Goal: Transaction & Acquisition: Purchase product/service

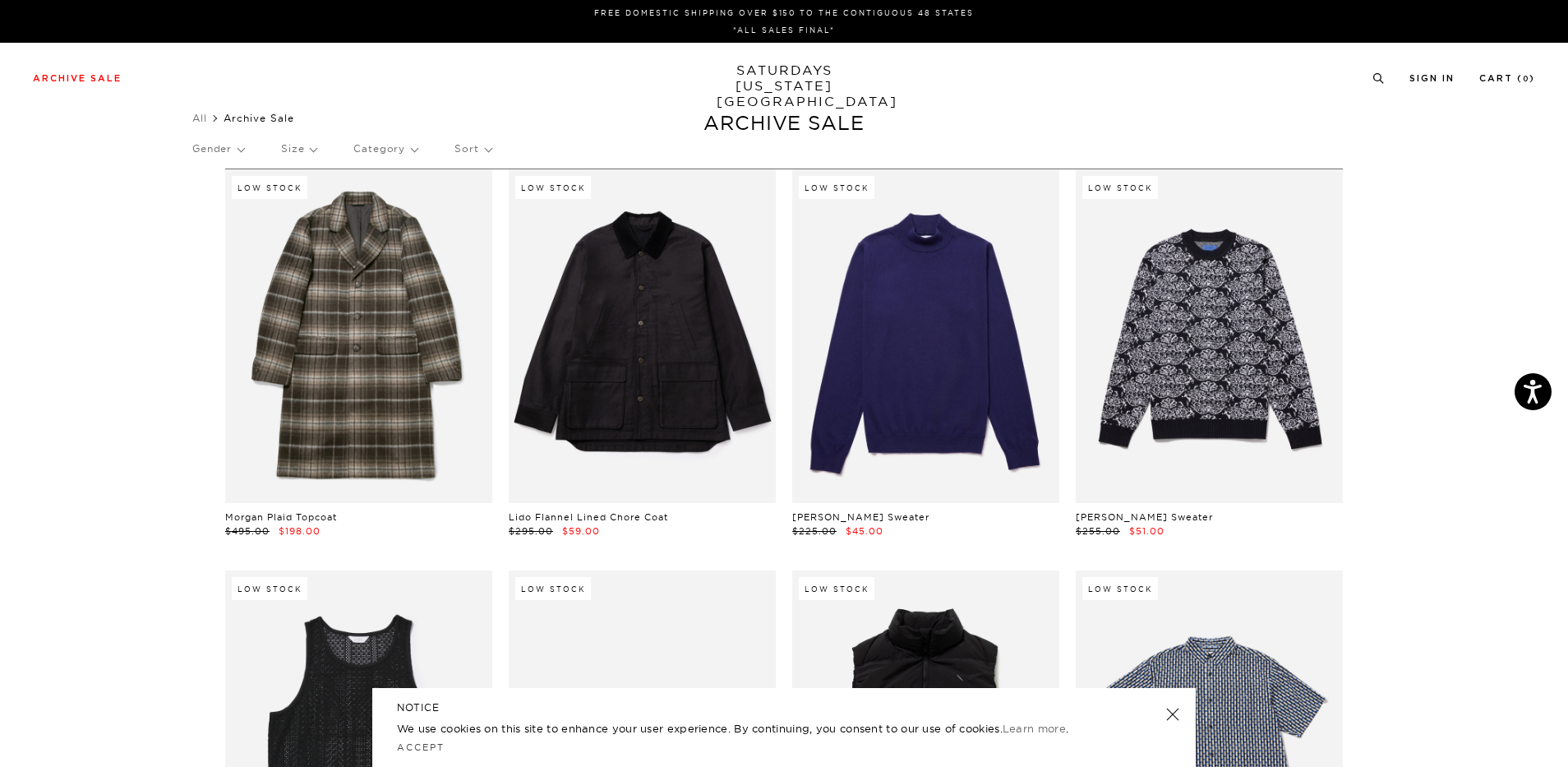
click at [392, 143] on p "Category" at bounding box center [385, 148] width 64 height 37
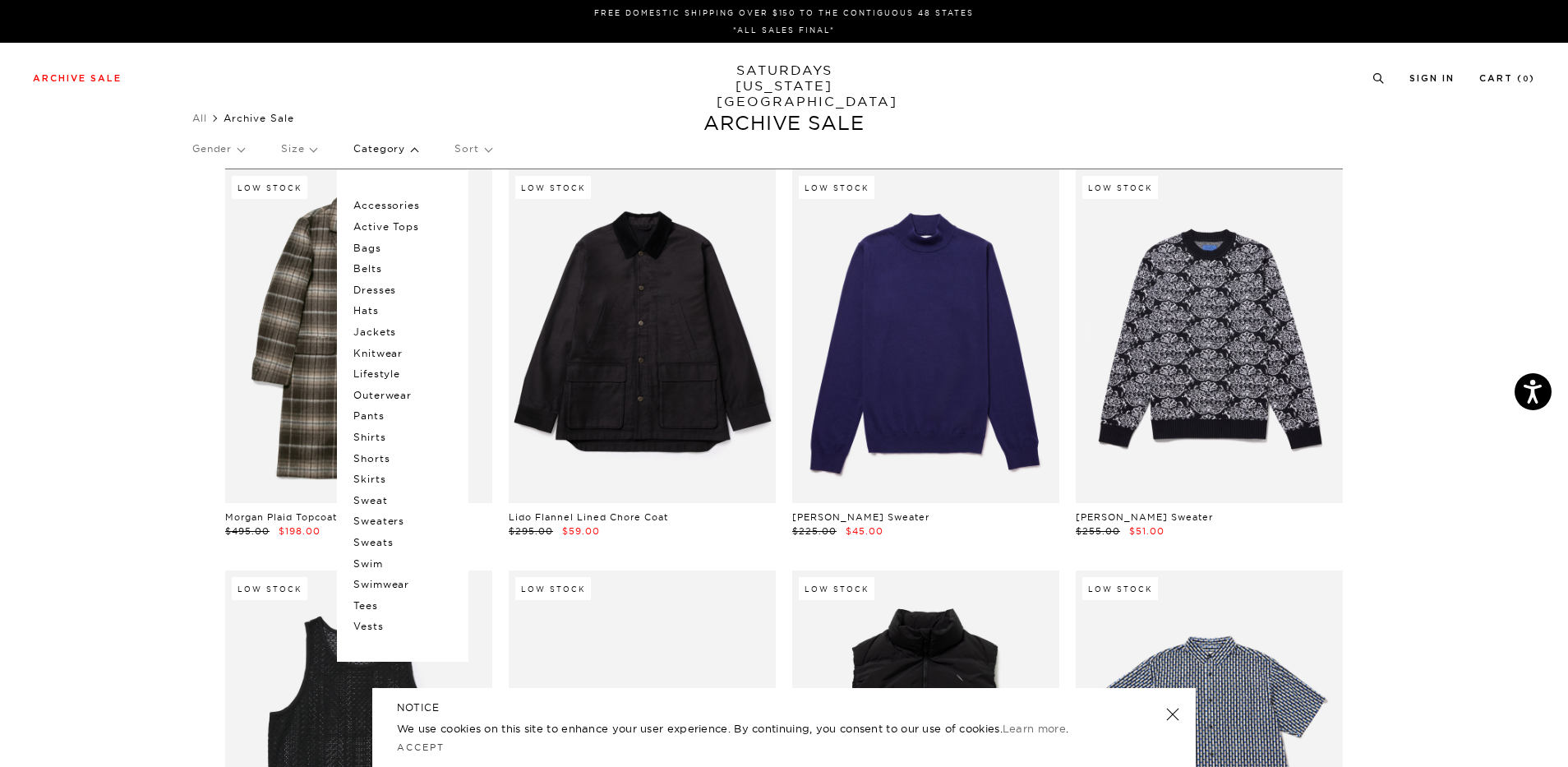
click at [372, 610] on p "Tees" at bounding box center [402, 606] width 99 height 21
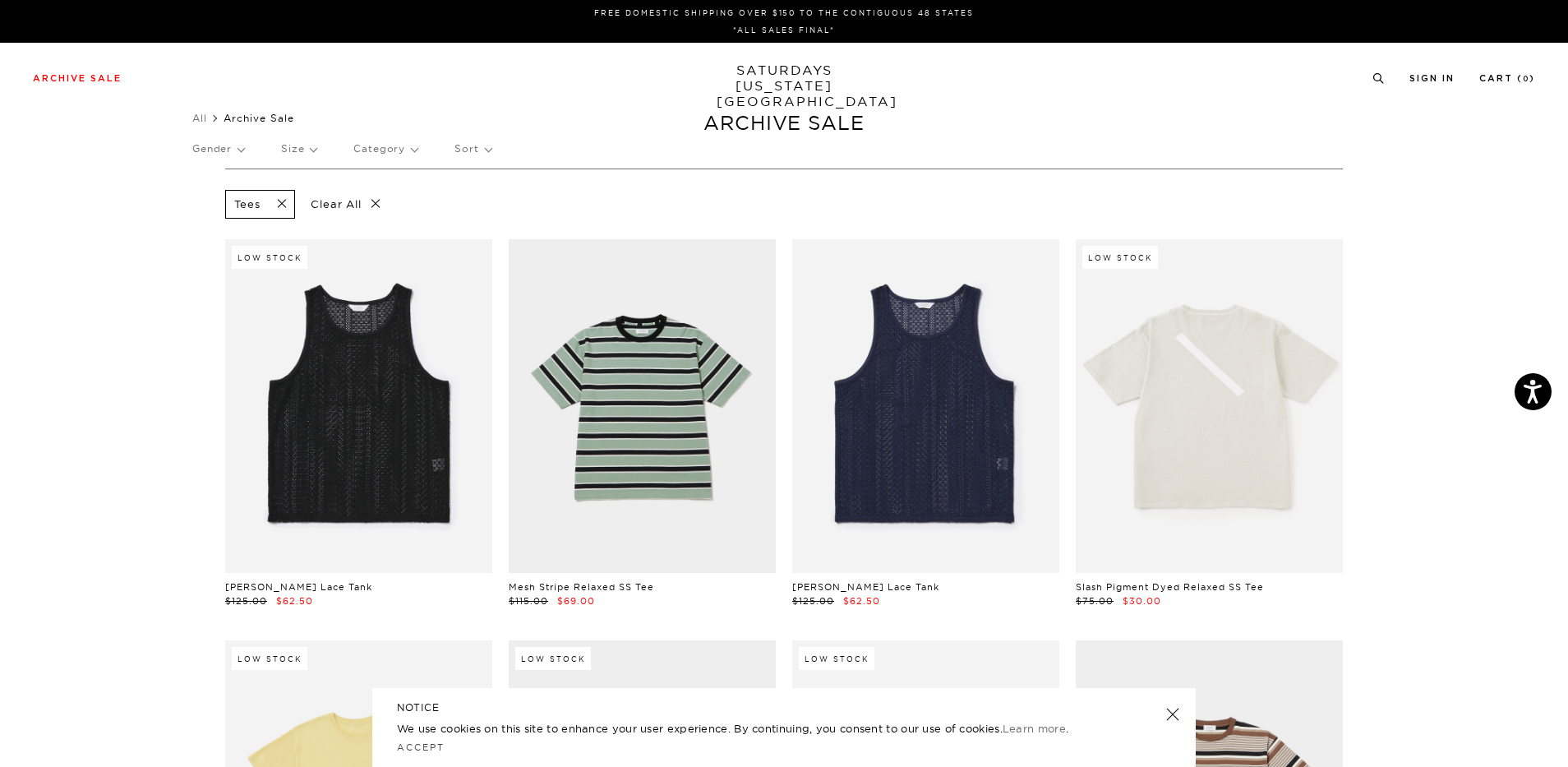
click at [303, 149] on p "Size" at bounding box center [298, 148] width 36 height 37
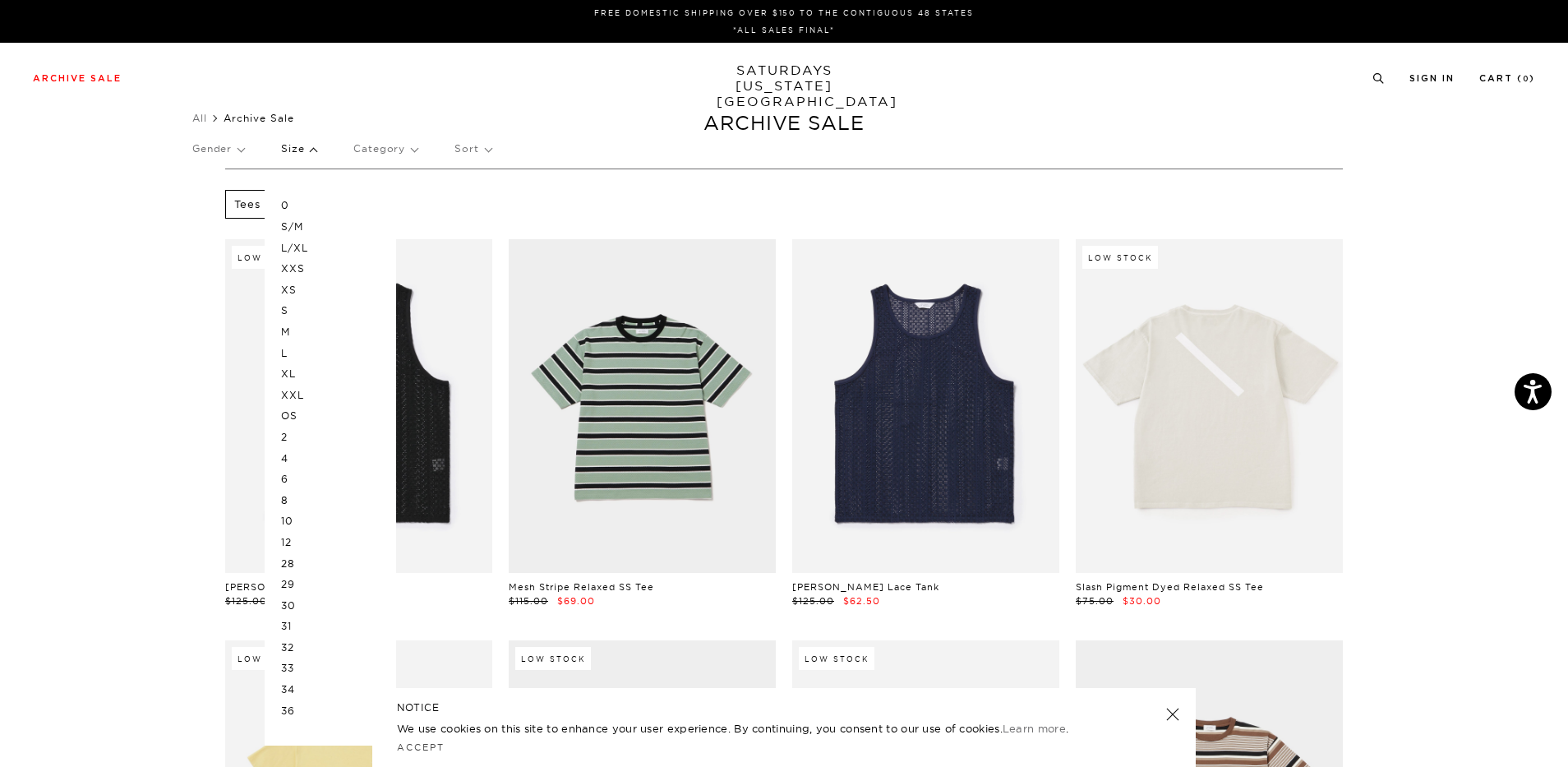
click at [291, 307] on p "S" at bounding box center [330, 311] width 99 height 21
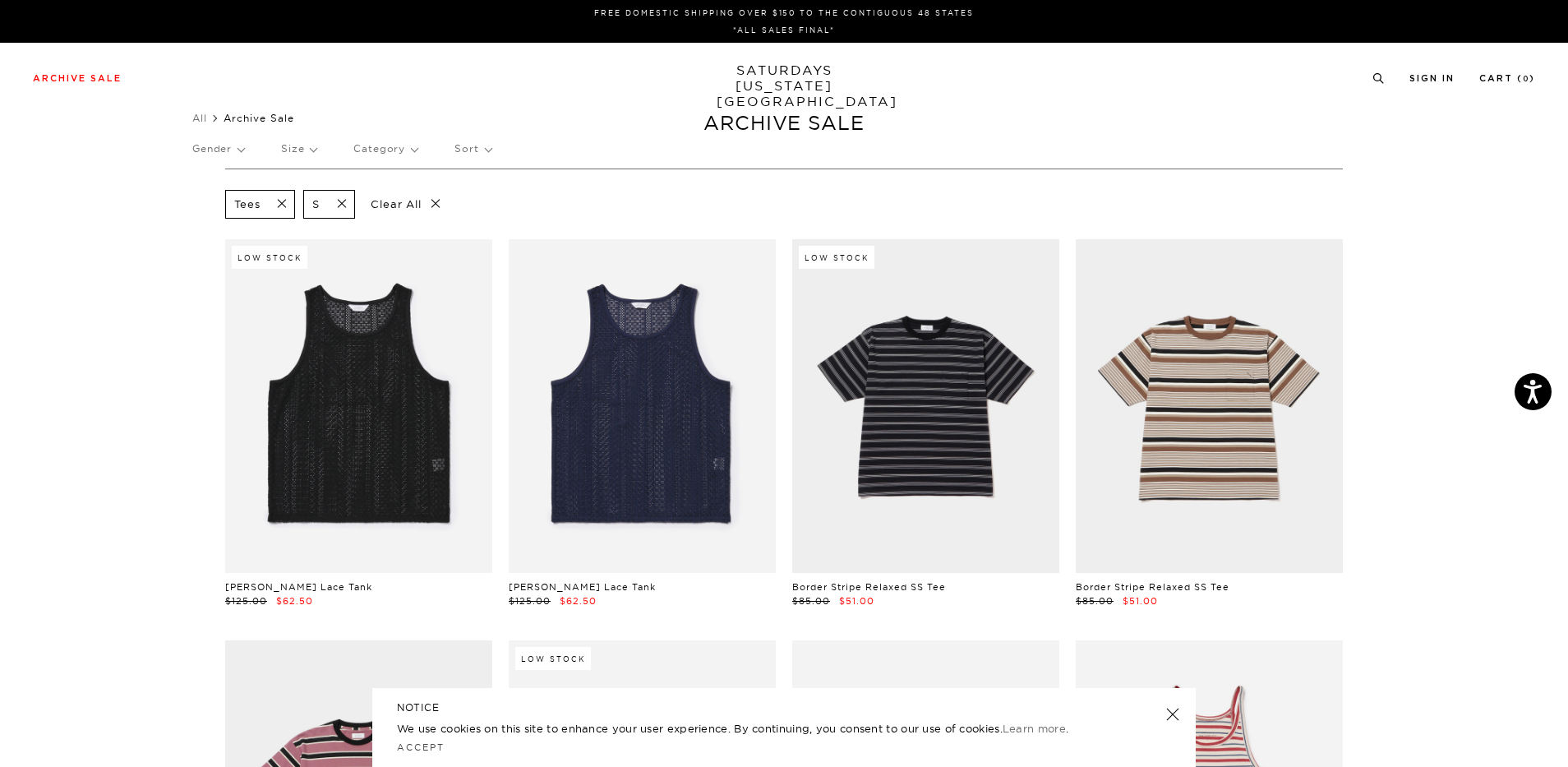
click at [317, 152] on p "Size" at bounding box center [298, 148] width 36 height 37
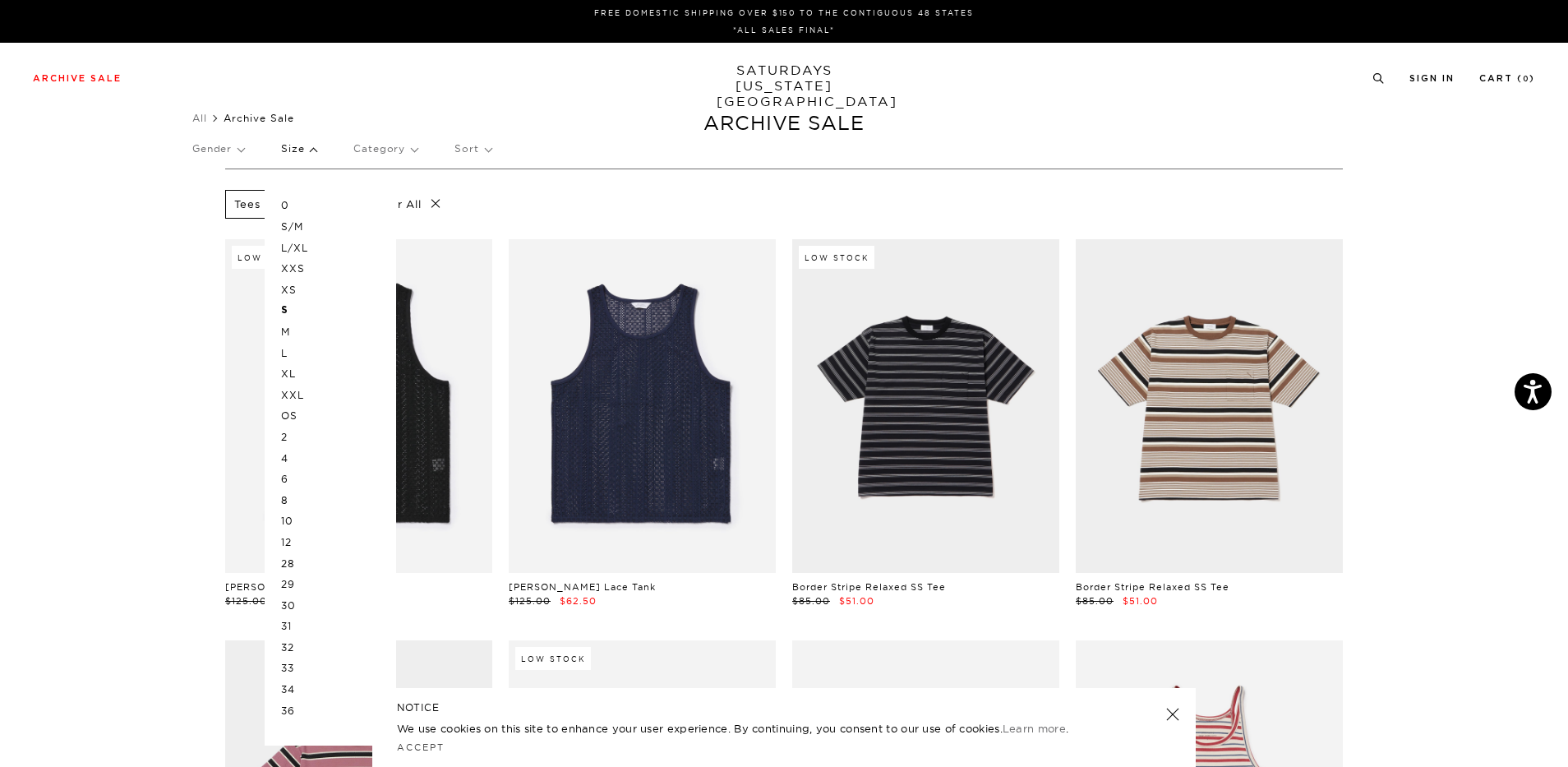
click at [296, 293] on p "XS" at bounding box center [330, 290] width 99 height 21
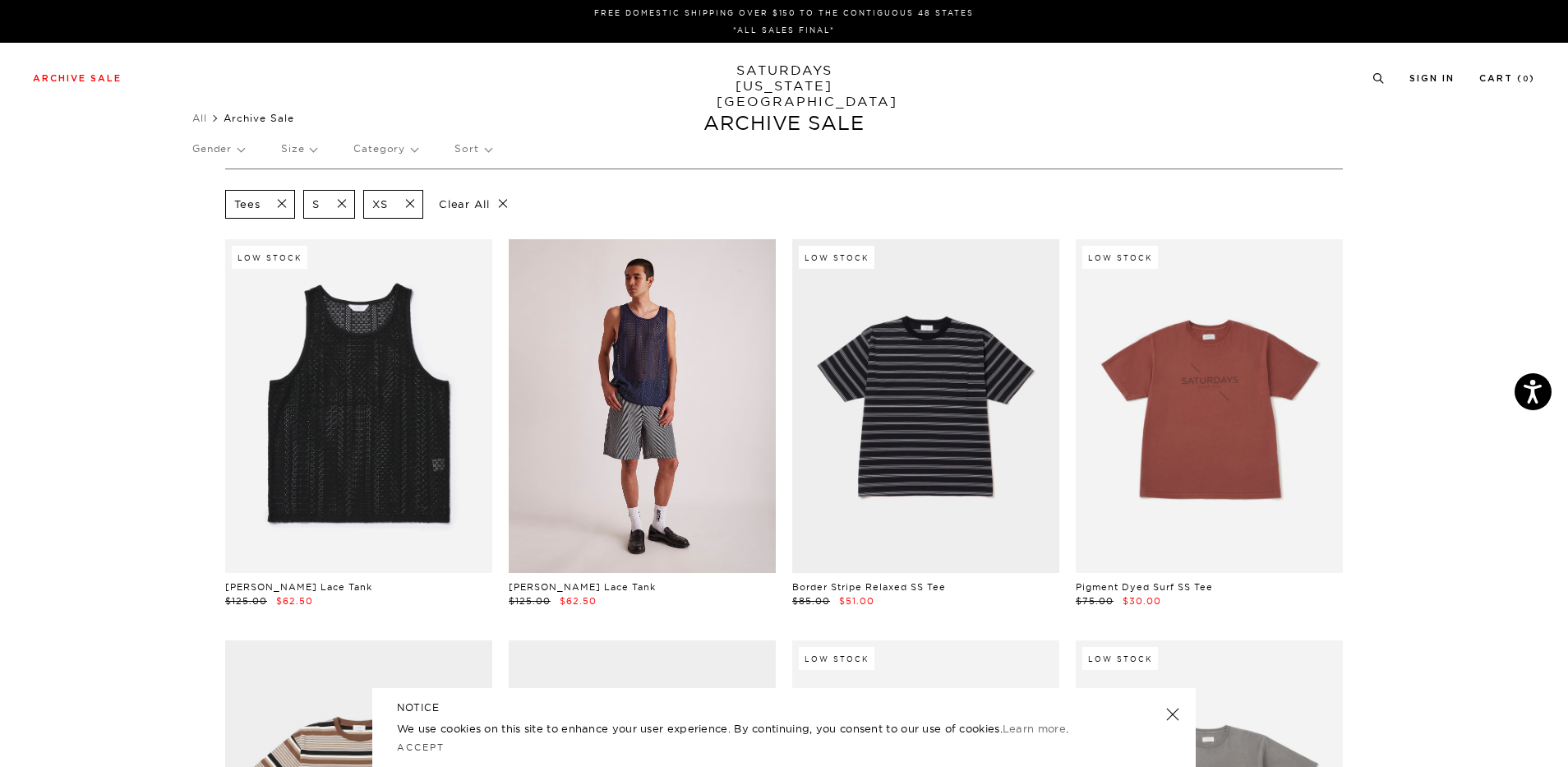
click at [619, 364] on link at bounding box center [642, 406] width 267 height 334
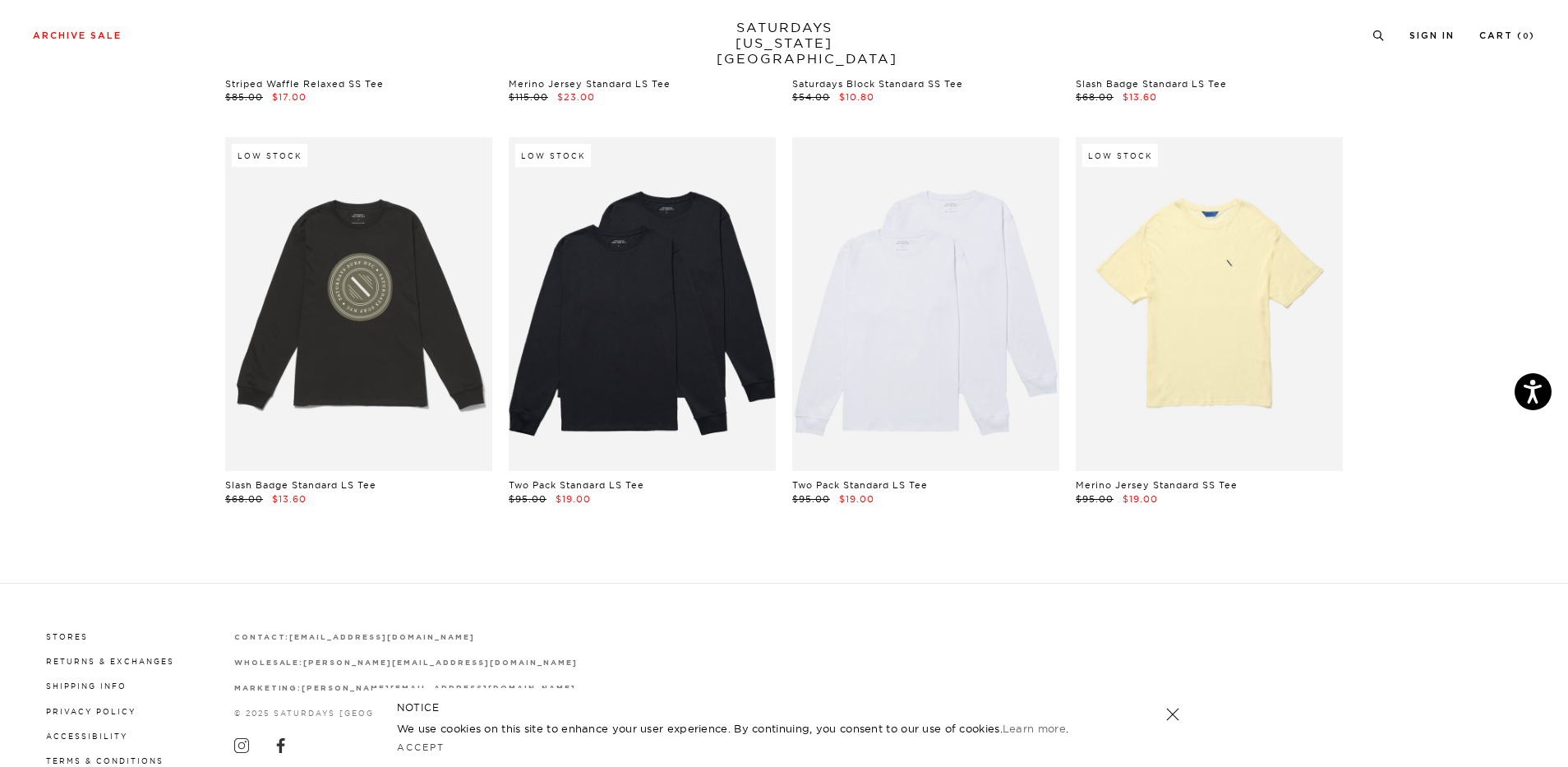
scroll to position [2899, 0]
